Goal: Information Seeking & Learning: Learn about a topic

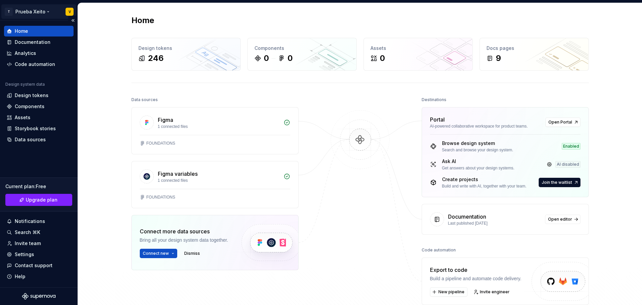
click at [42, 13] on html "T Prueba Xeito V Home Documentation Analytics Code automation Design system dat…" at bounding box center [321, 152] width 642 height 305
click at [316, 16] on html "T Prueba Xeito V Home Documentation Analytics Code automation Design system dat…" at bounding box center [321, 152] width 642 height 305
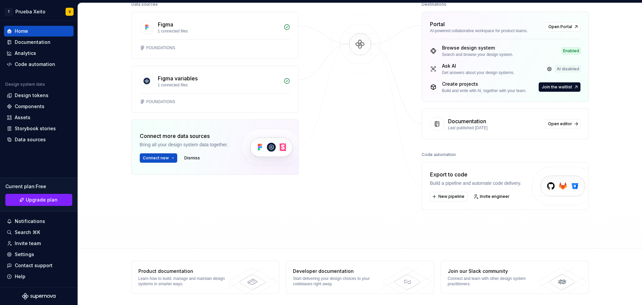
scroll to position [96, 0]
click at [36, 40] on div "Documentation" at bounding box center [33, 42] width 36 height 7
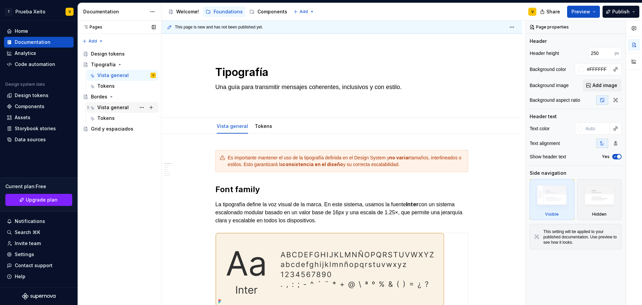
click at [104, 104] on div "Vista general" at bounding box center [112, 107] width 31 height 7
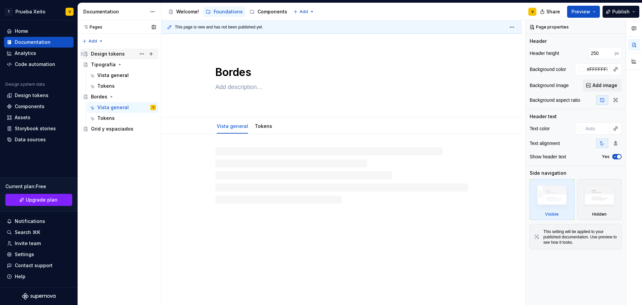
click at [100, 50] on div "Design tokens" at bounding box center [123, 53] width 65 height 9
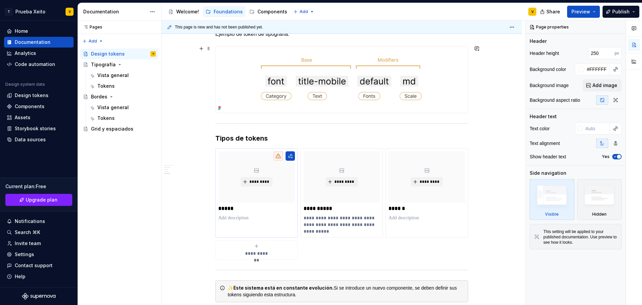
scroll to position [636, 0]
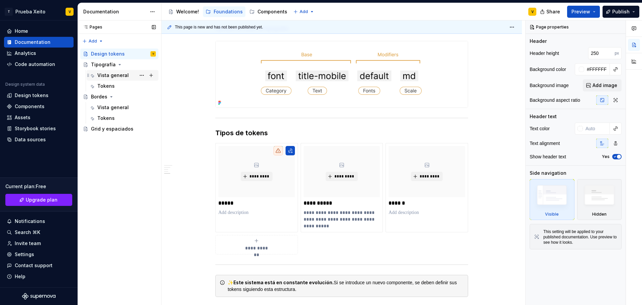
click at [112, 73] on div "Vista general" at bounding box center [112, 75] width 31 height 7
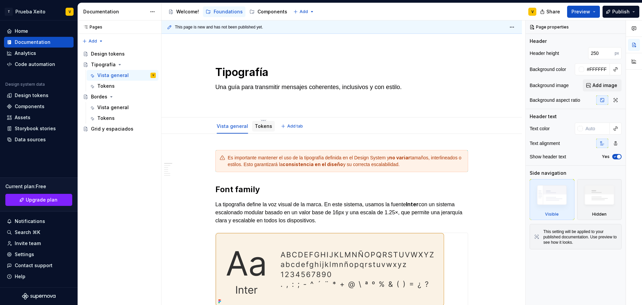
click at [261, 123] on div "Tokens" at bounding box center [263, 126] width 17 height 7
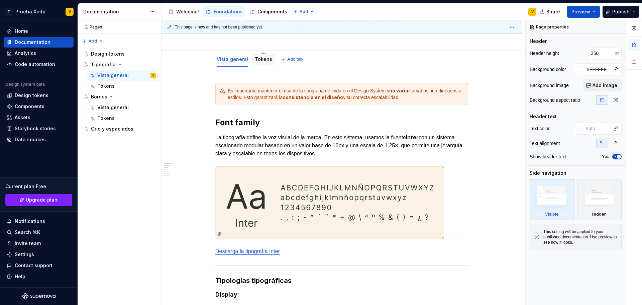
click at [255, 58] on link "Tokens" at bounding box center [263, 59] width 17 height 6
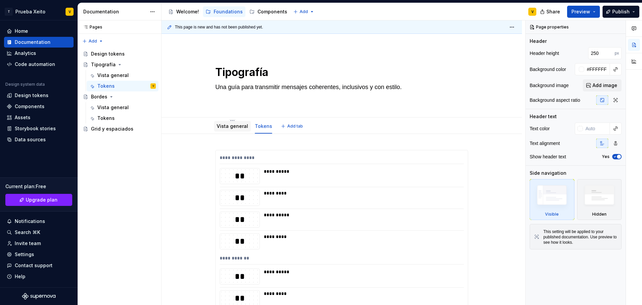
click at [238, 127] on link "Vista general" at bounding box center [232, 126] width 31 height 6
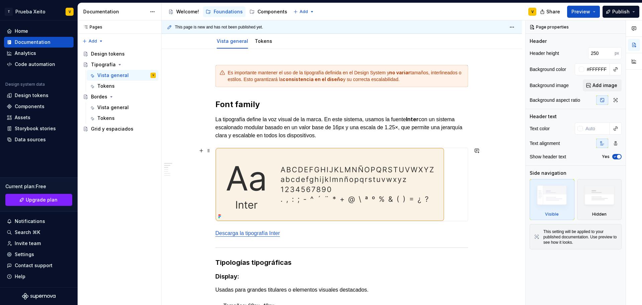
scroll to position [134, 0]
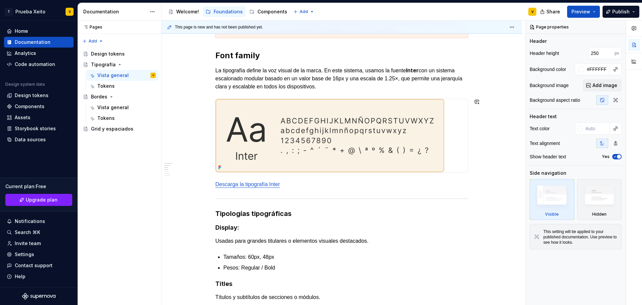
type textarea "*"
